Goal: Navigation & Orientation: Find specific page/section

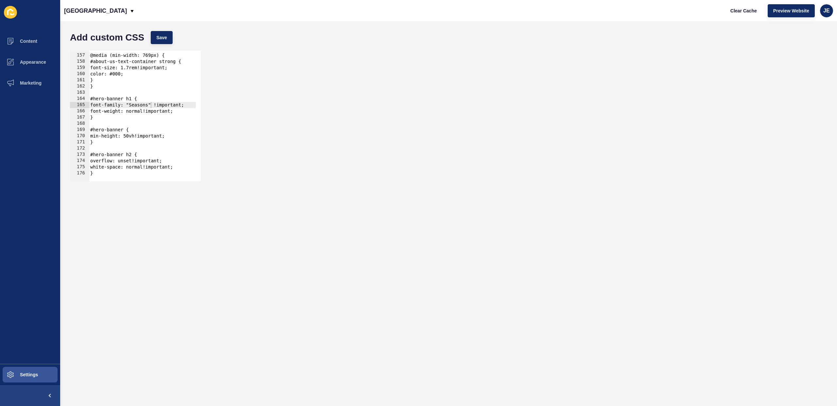
scroll to position [967, 0]
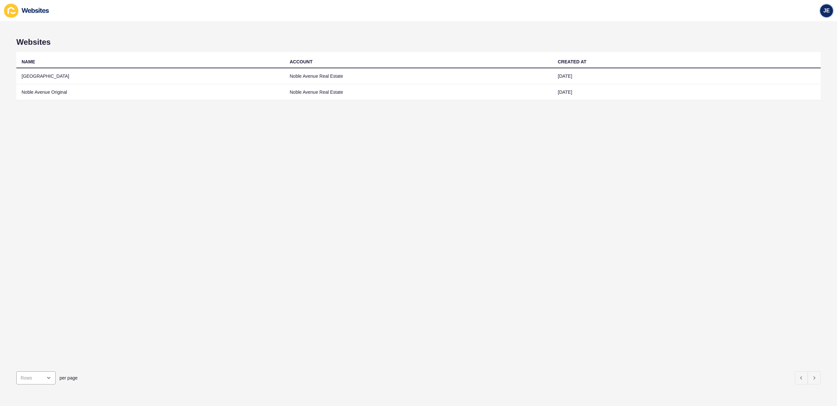
click at [829, 10] on span "JE" at bounding box center [826, 11] width 7 height 7
click at [797, 55] on link "Logout" at bounding box center [811, 54] width 48 height 14
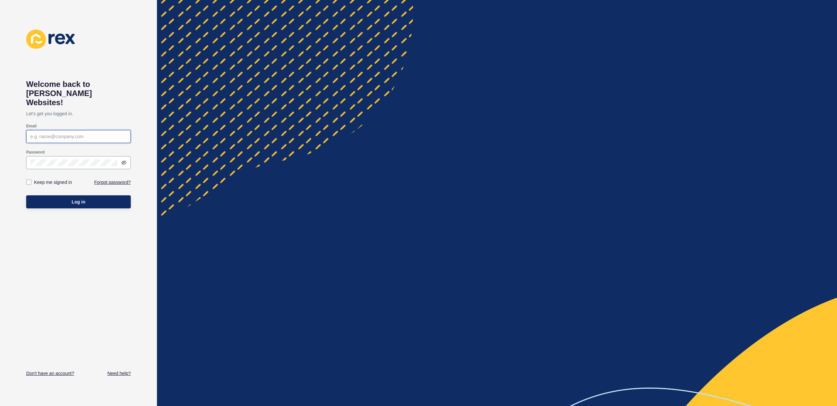
type input "[EMAIL_ADDRESS][PERSON_NAME][DOMAIN_NAME]"
click at [68, 197] on button "Log in" at bounding box center [78, 201] width 105 height 13
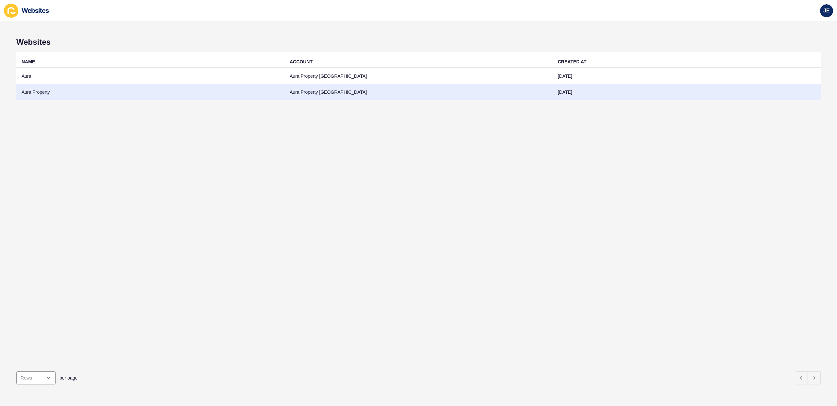
click at [42, 94] on td "Aura Property" at bounding box center [150, 92] width 268 height 16
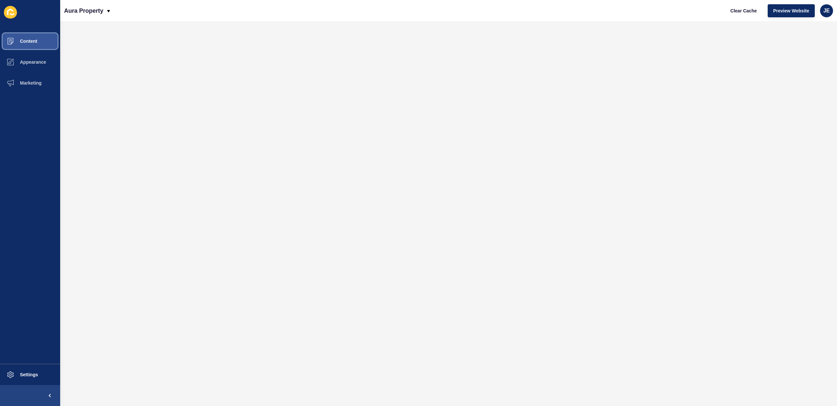
click at [29, 42] on span "Content" at bounding box center [18, 41] width 38 height 5
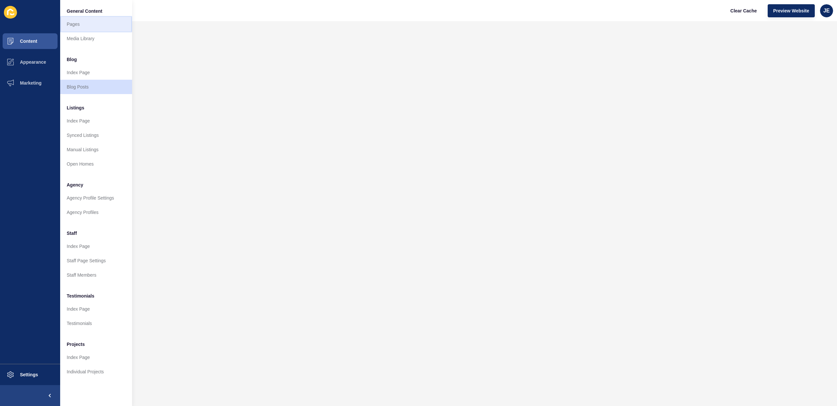
click at [99, 28] on link "Pages" at bounding box center [96, 24] width 72 height 14
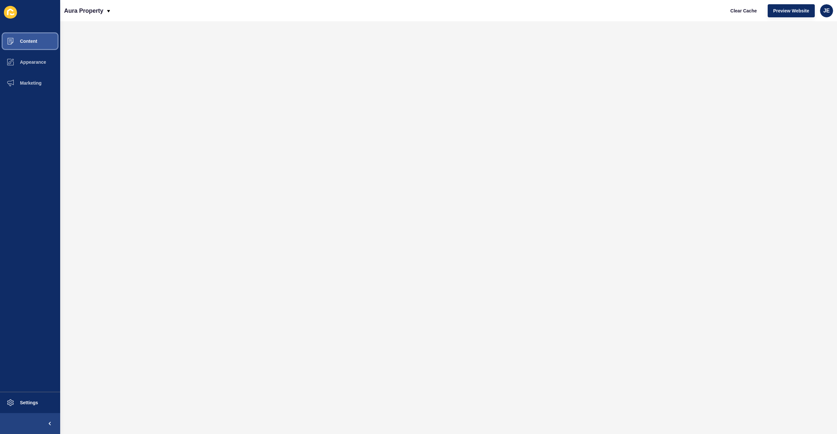
click at [33, 42] on span "Content" at bounding box center [18, 41] width 38 height 5
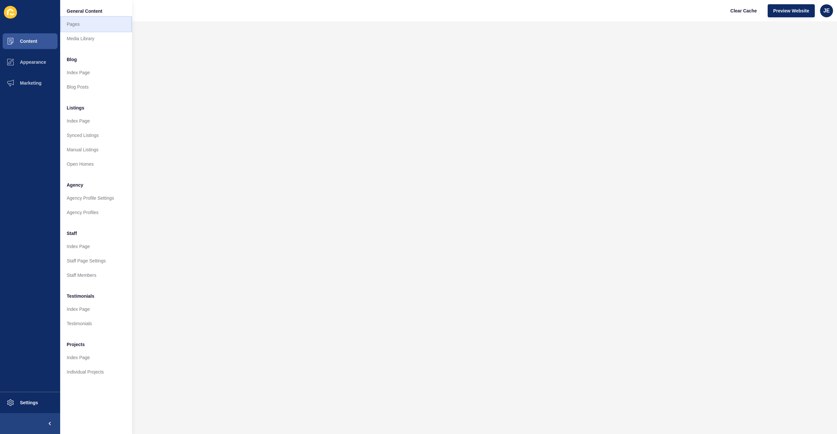
click at [74, 26] on link "Pages" at bounding box center [96, 24] width 72 height 14
